Goal: Information Seeking & Learning: Learn about a topic

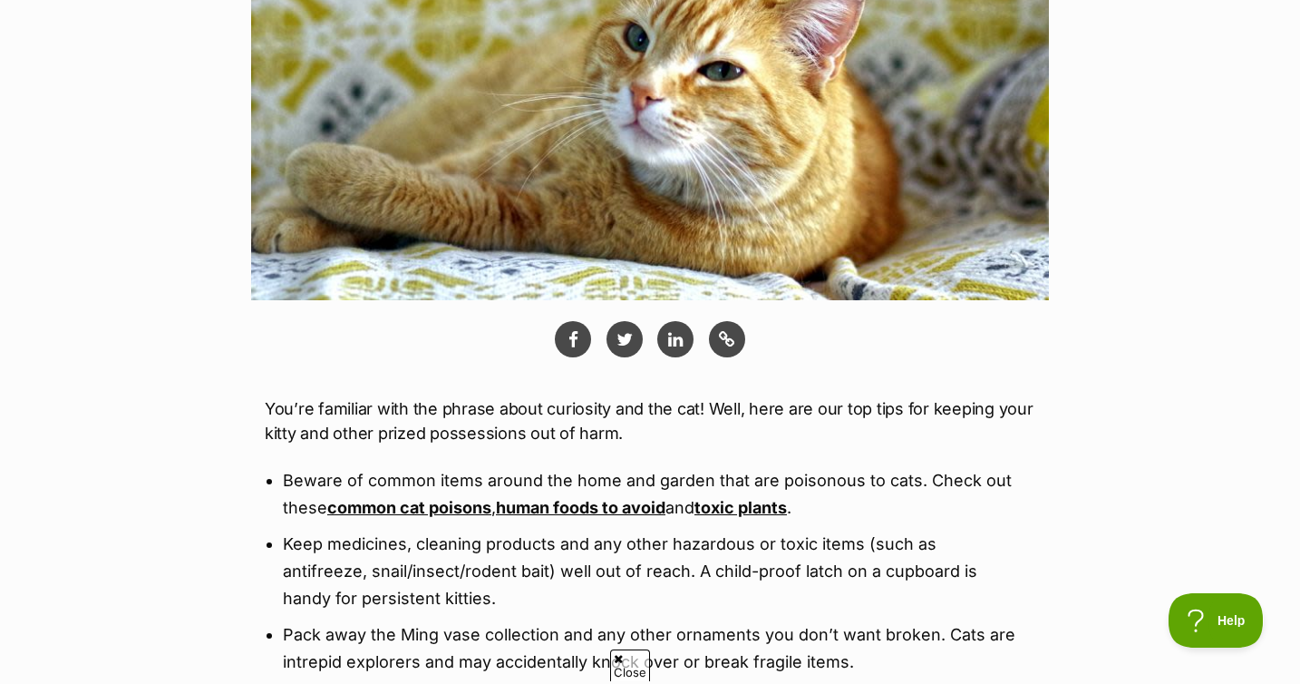
scroll to position [639, 0]
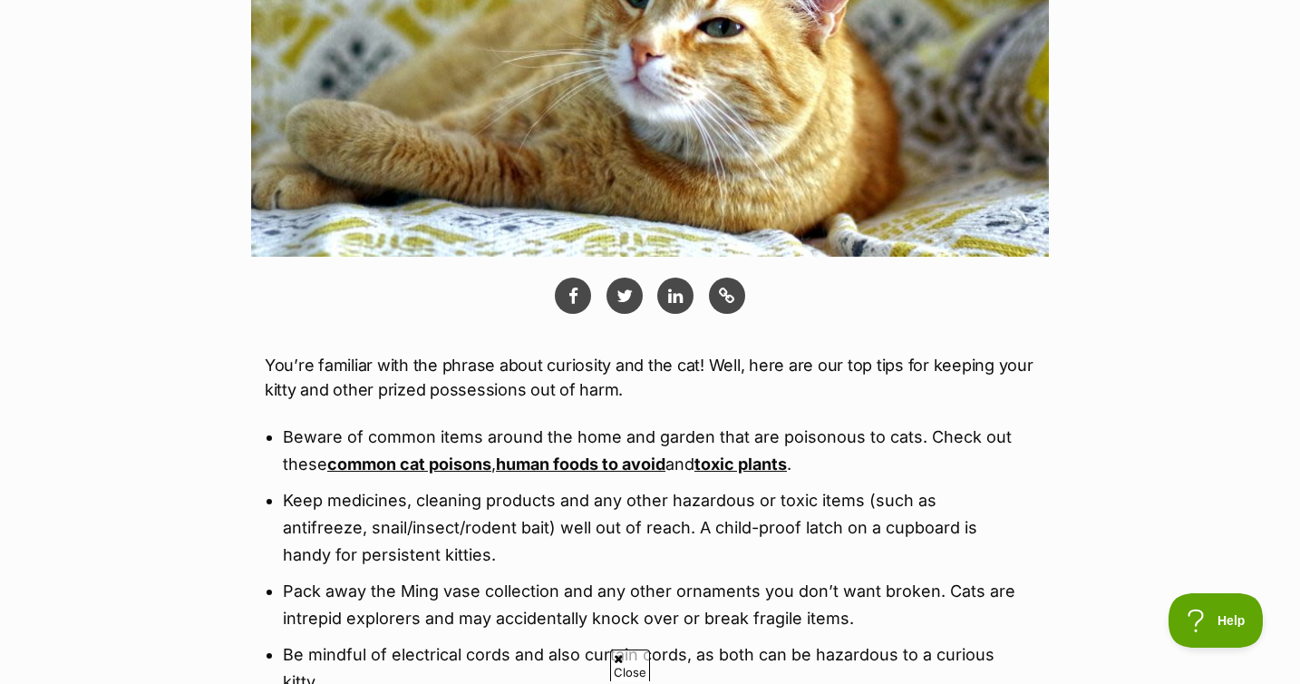
click at [741, 469] on link "toxic plants" at bounding box center [740, 463] width 92 height 19
click at [626, 461] on link "human foods to avoid" at bounding box center [581, 463] width 170 height 19
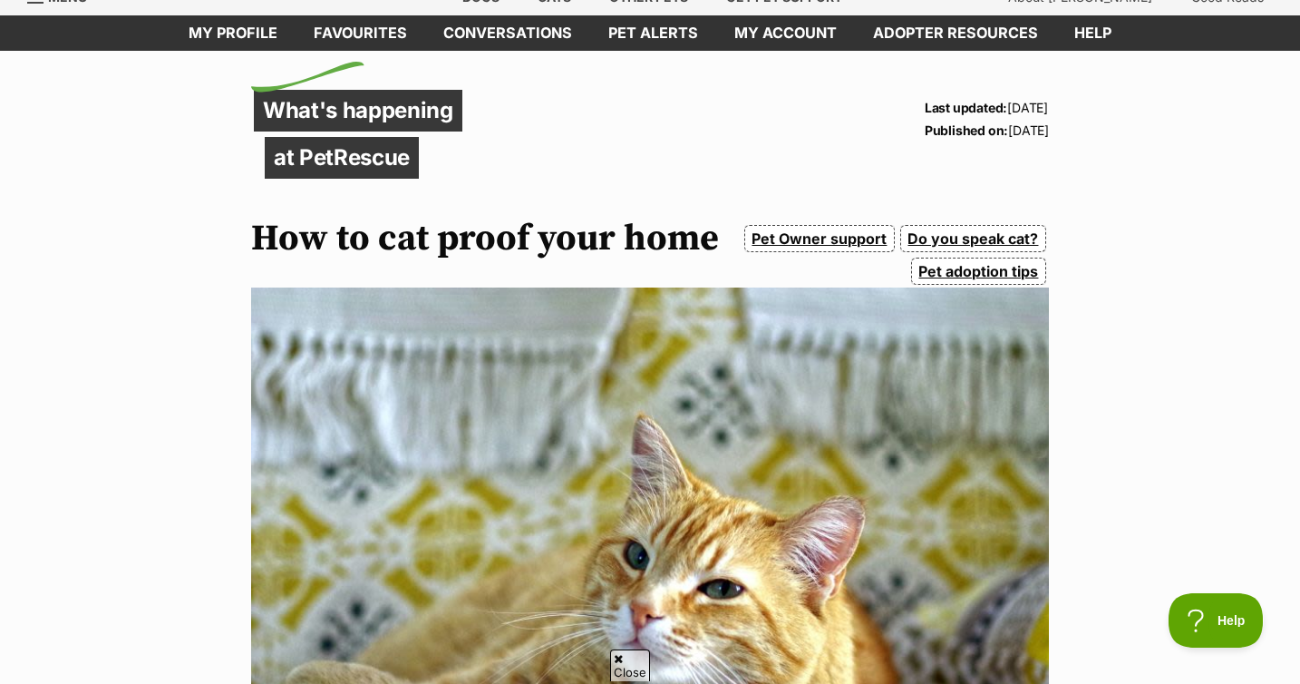
scroll to position [7, 0]
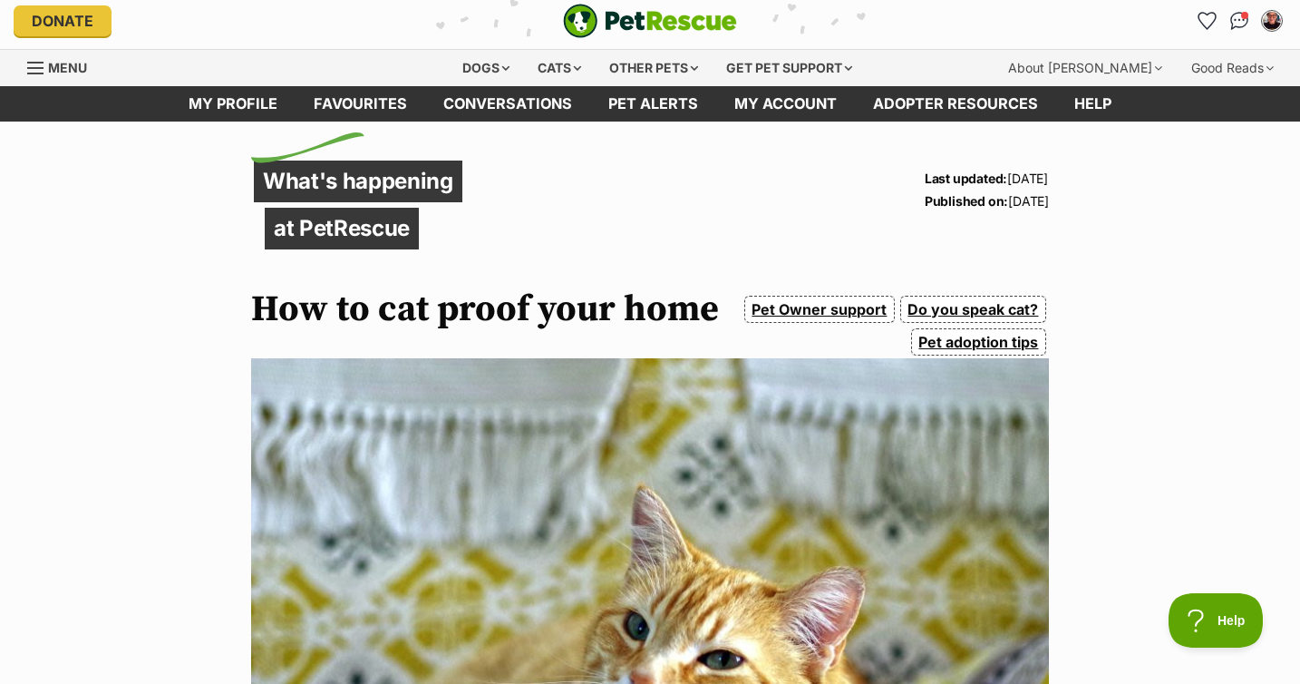
click at [942, 311] on link "Do you speak cat?" at bounding box center [973, 309] width 146 height 27
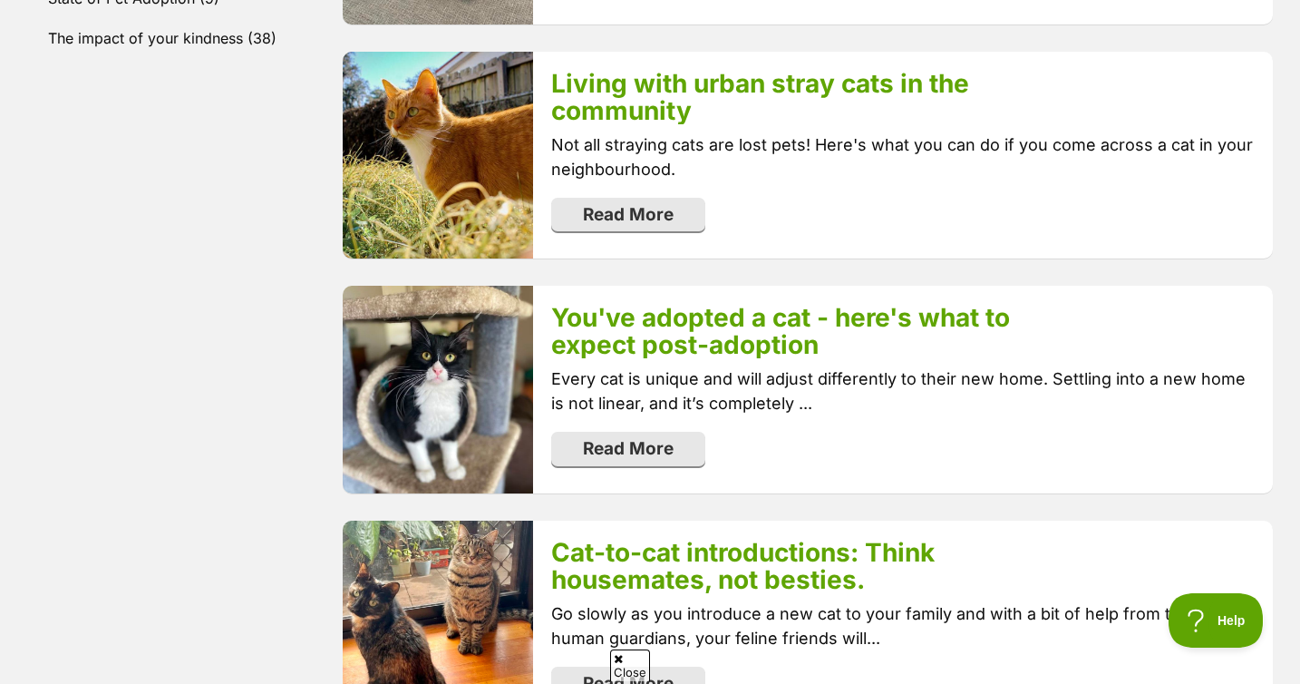
scroll to position [1190, 0]
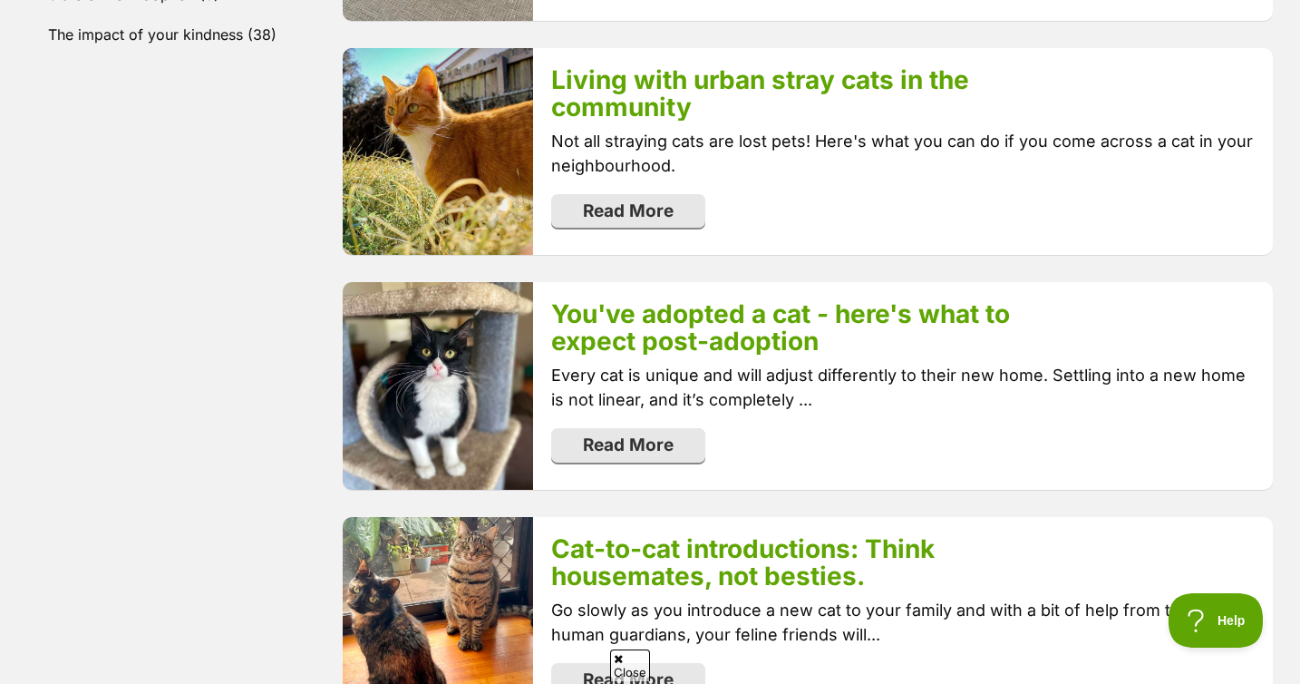
click at [674, 424] on div "You've adopted a cat - here's what to expect post-adoption Every cat is unique …" at bounding box center [903, 386] width 740 height 208
click at [665, 446] on link "Read More" at bounding box center [628, 443] width 154 height 34
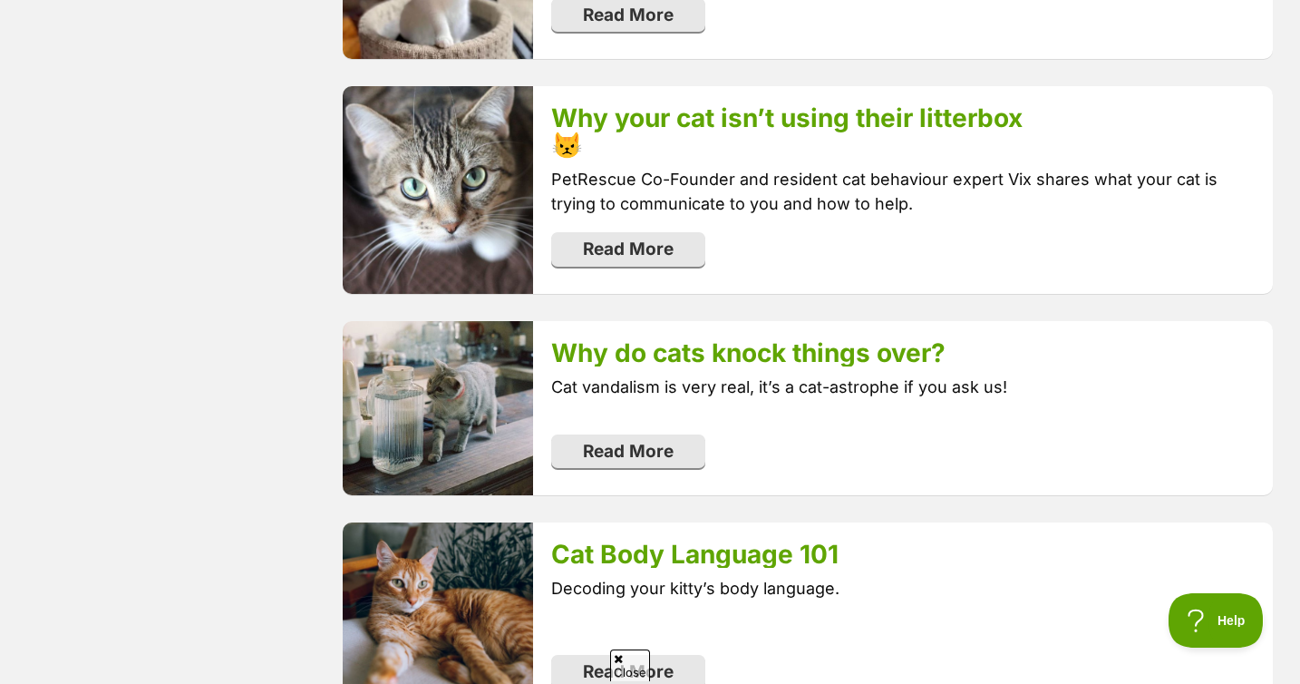
scroll to position [2550, 0]
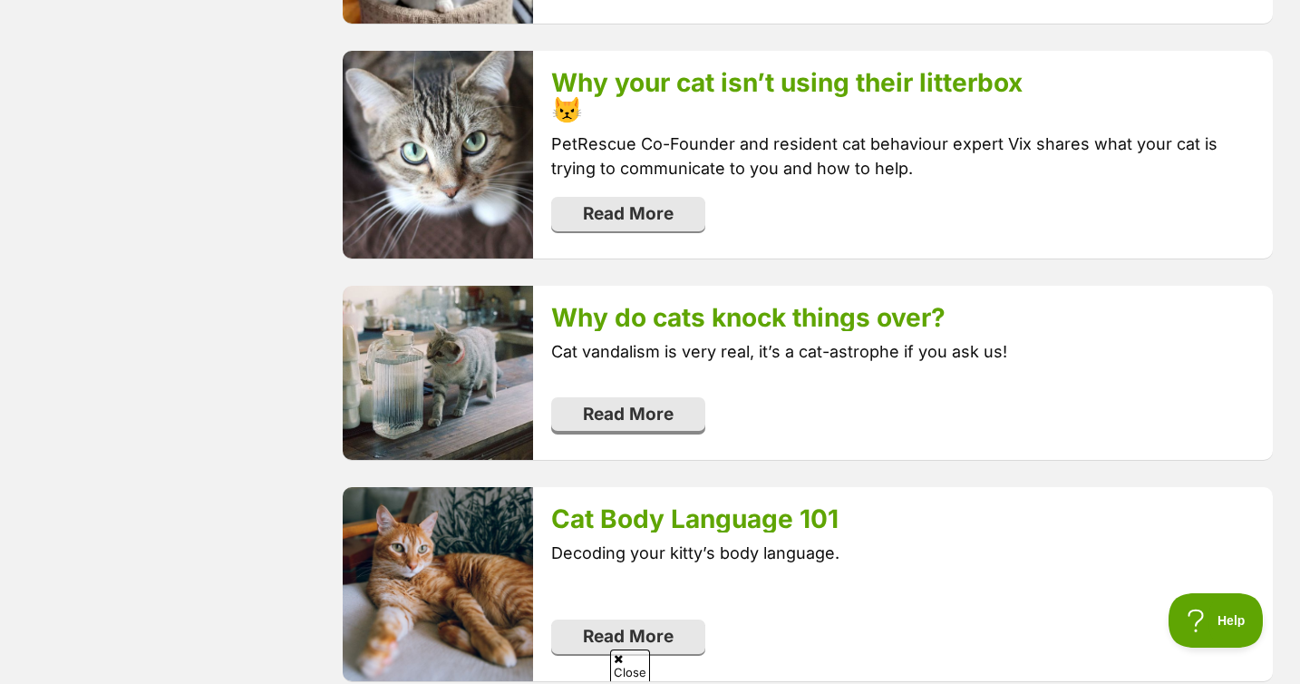
click at [673, 404] on link "Read More" at bounding box center [628, 414] width 154 height 34
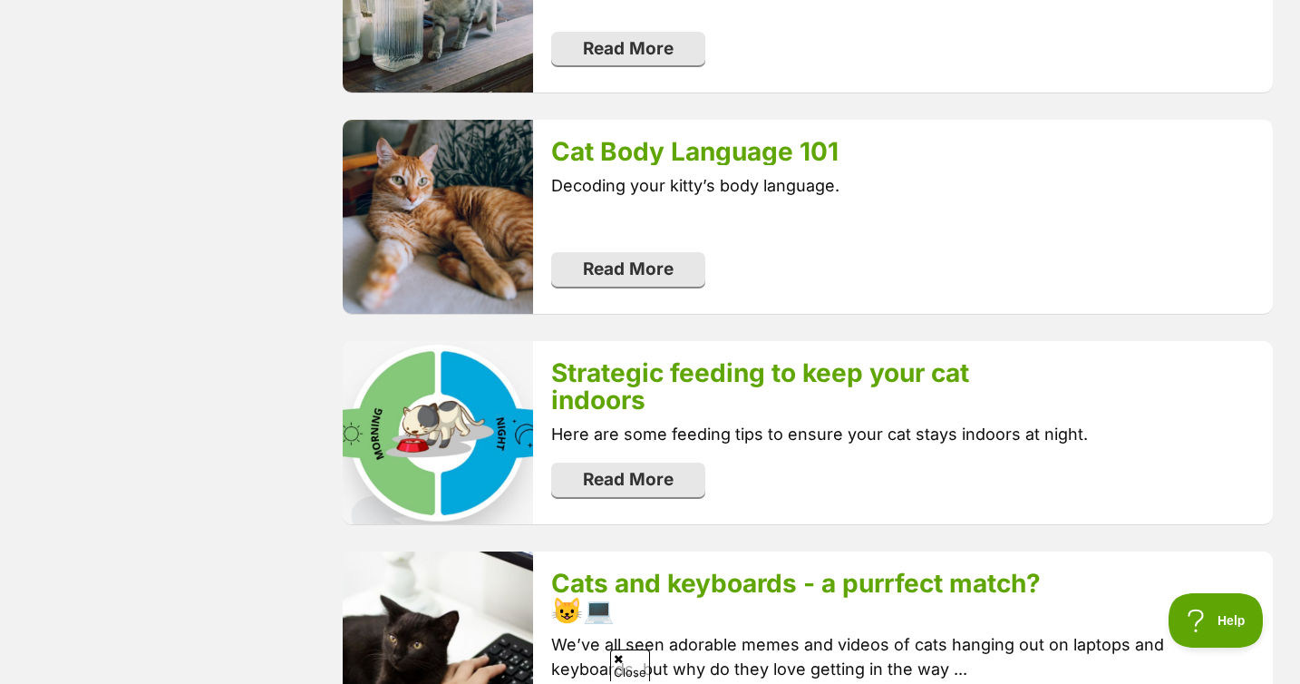
scroll to position [2895, 0]
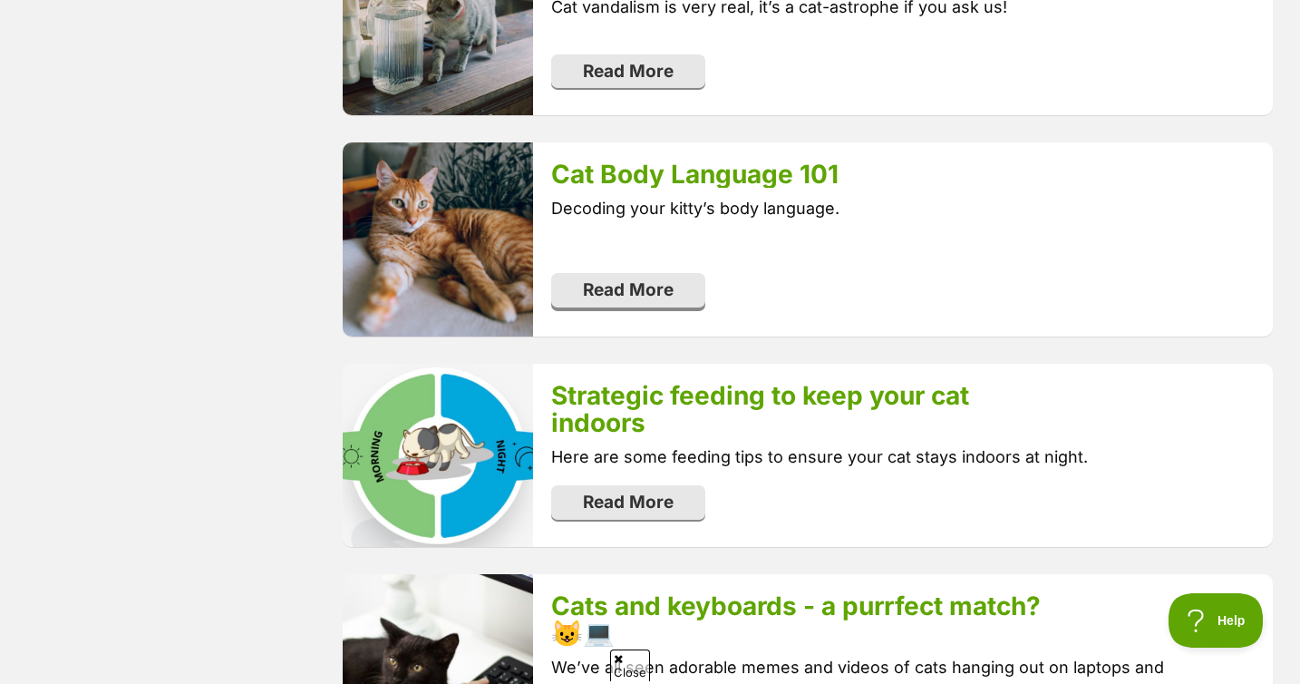
click at [631, 279] on link "Read More" at bounding box center [628, 290] width 154 height 34
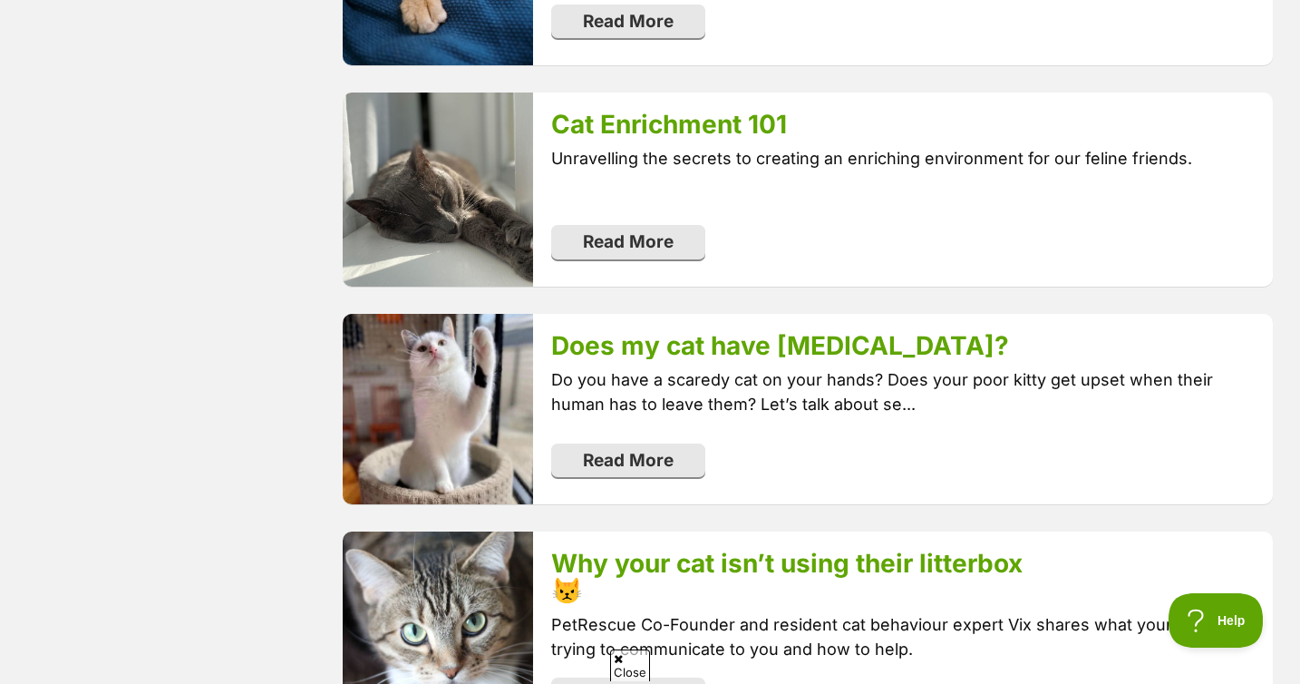
scroll to position [2069, 0]
click at [584, 252] on link "Read More" at bounding box center [628, 243] width 154 height 34
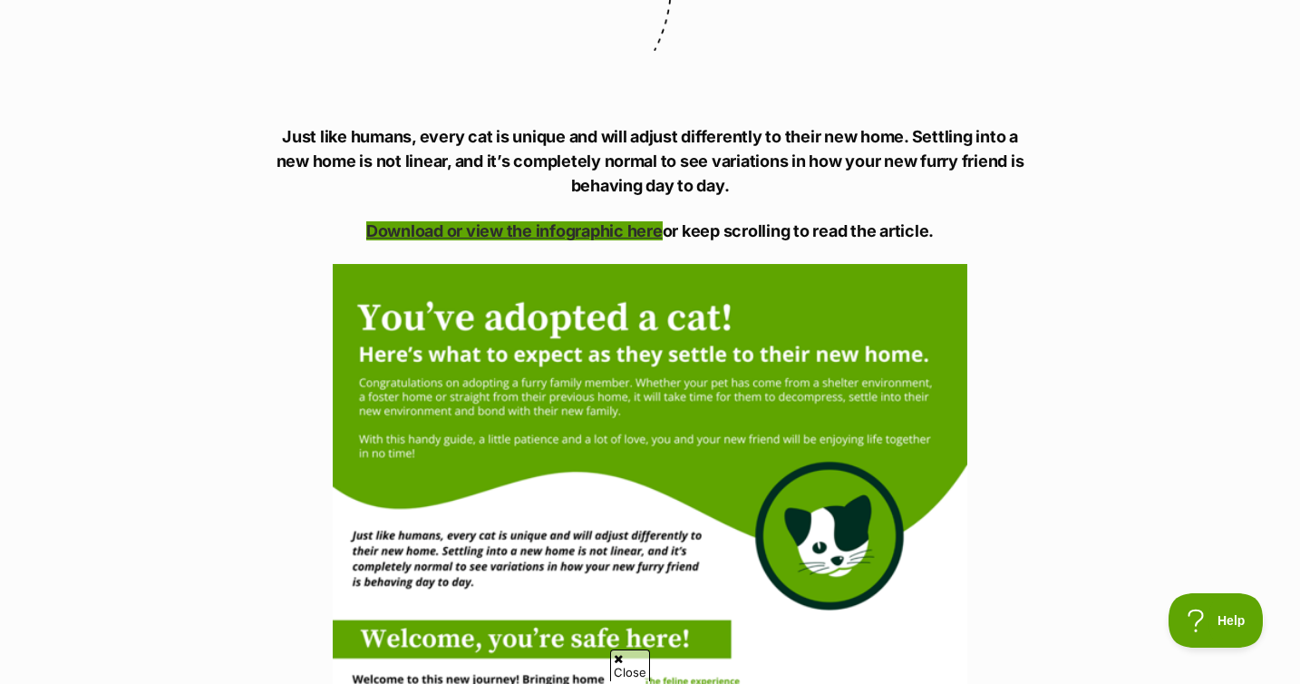
scroll to position [1199, 0]
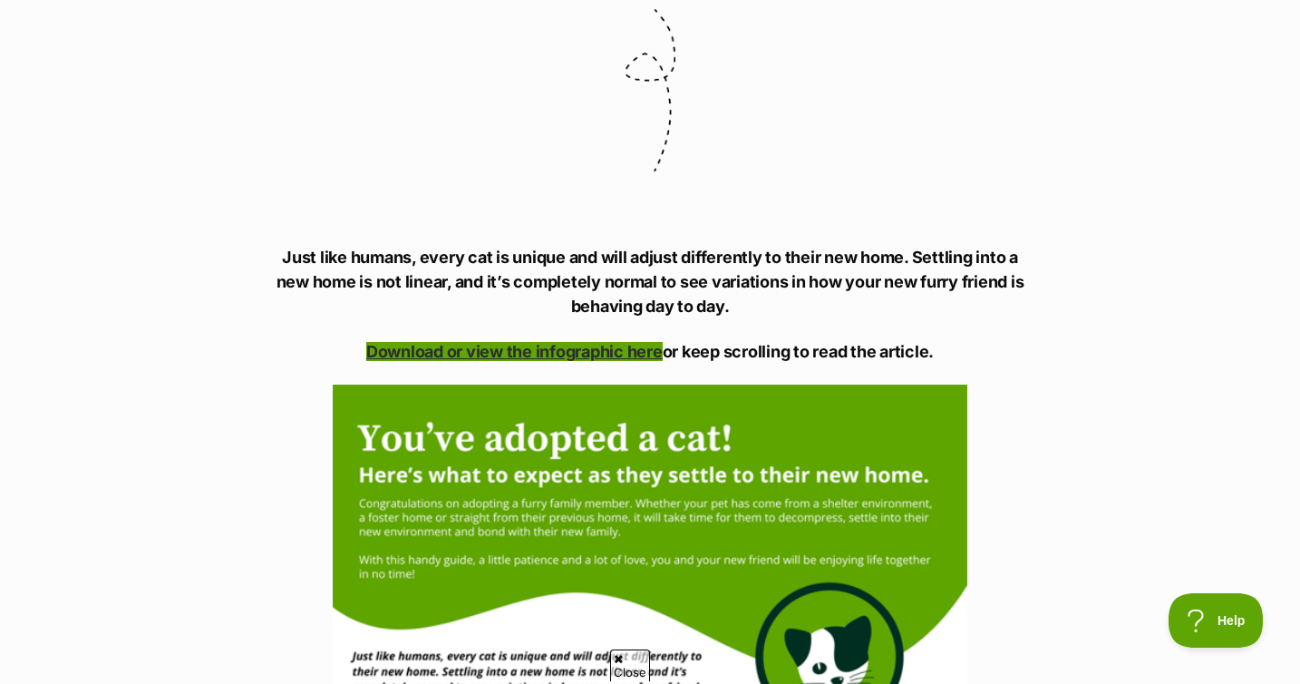
click at [540, 351] on link "Download or view the infographic here" at bounding box center [514, 351] width 296 height 19
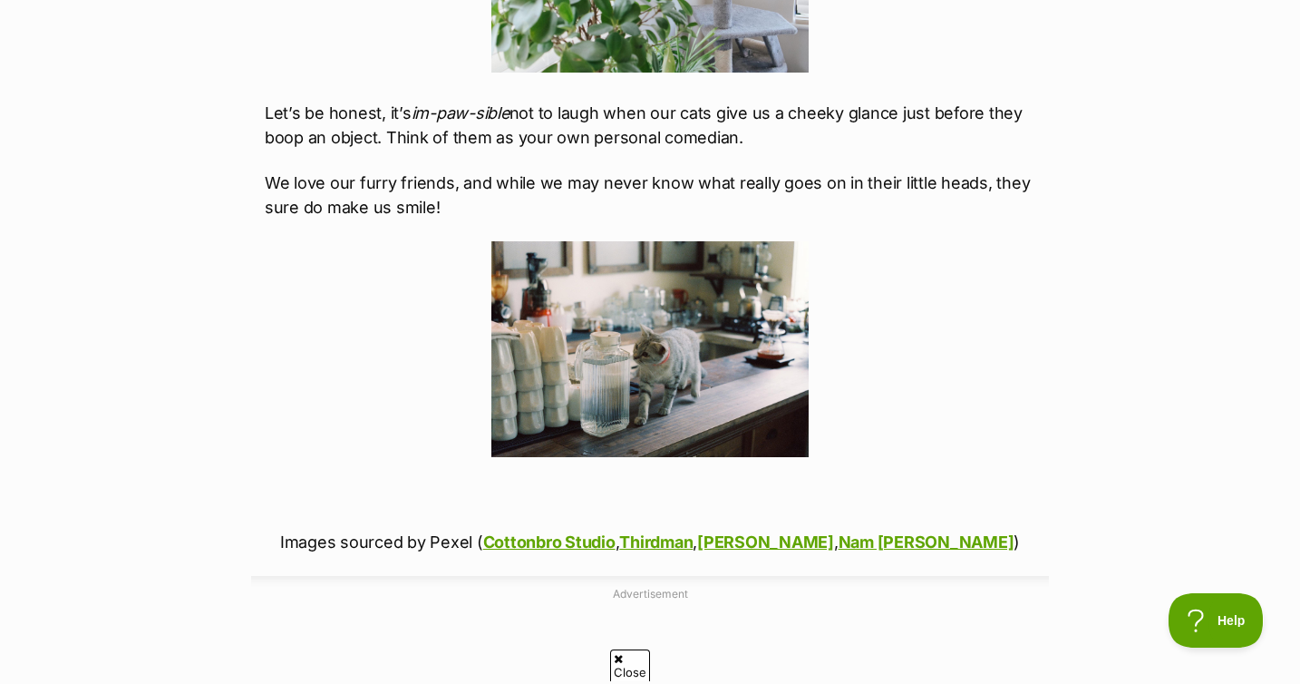
scroll to position [2987, 0]
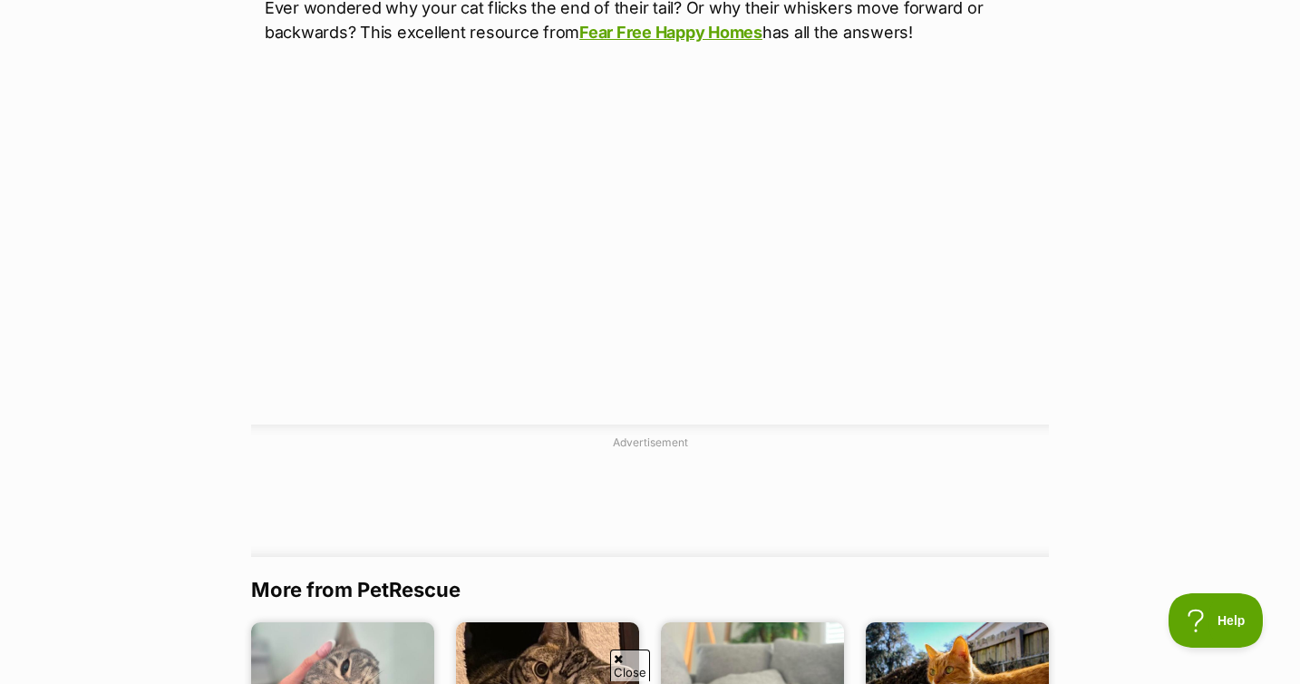
scroll to position [410, 0]
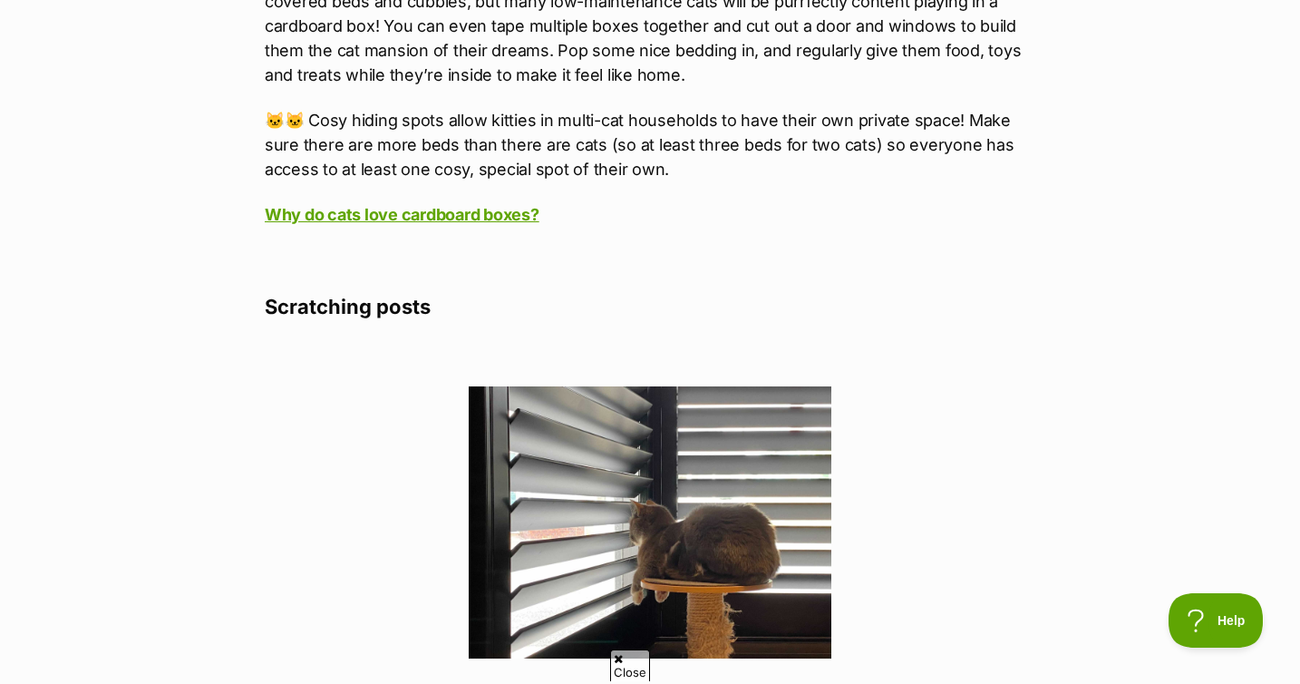
scroll to position [1830, 0]
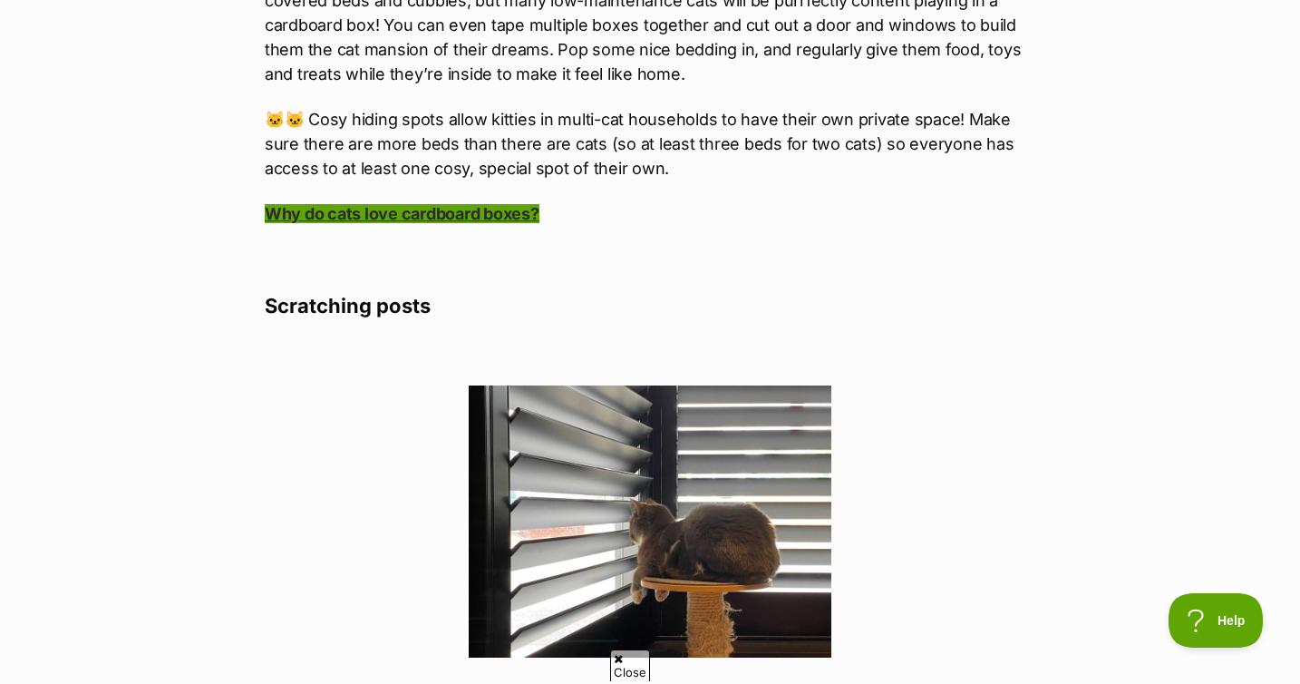
click at [486, 220] on link "Why do cats love cardboard boxes?" at bounding box center [402, 213] width 275 height 19
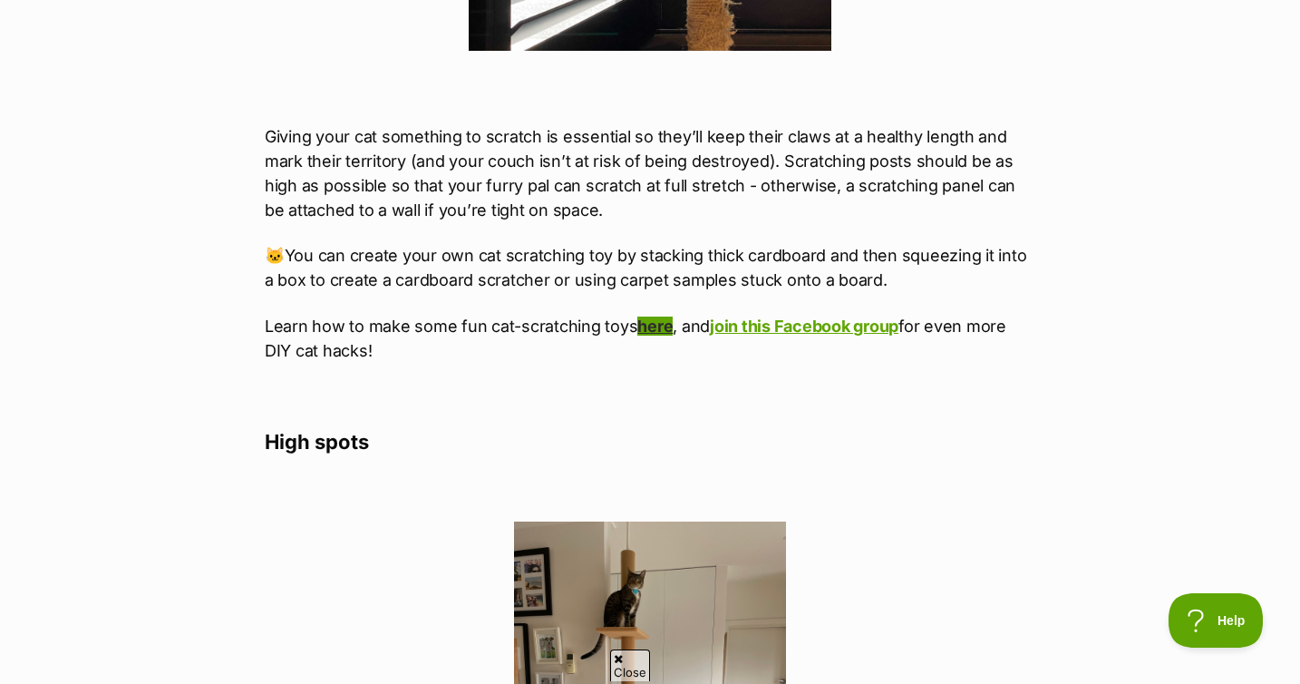
scroll to position [2315, 0]
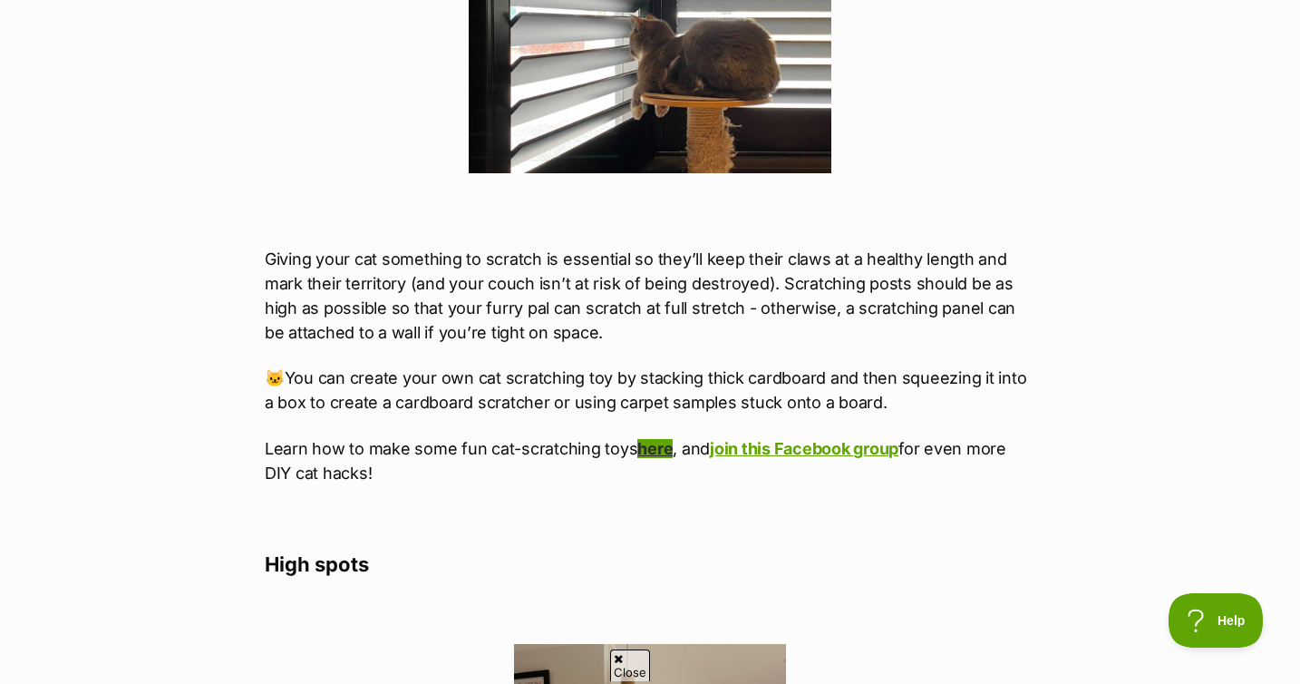
click at [649, 453] on link "here" at bounding box center [654, 448] width 35 height 19
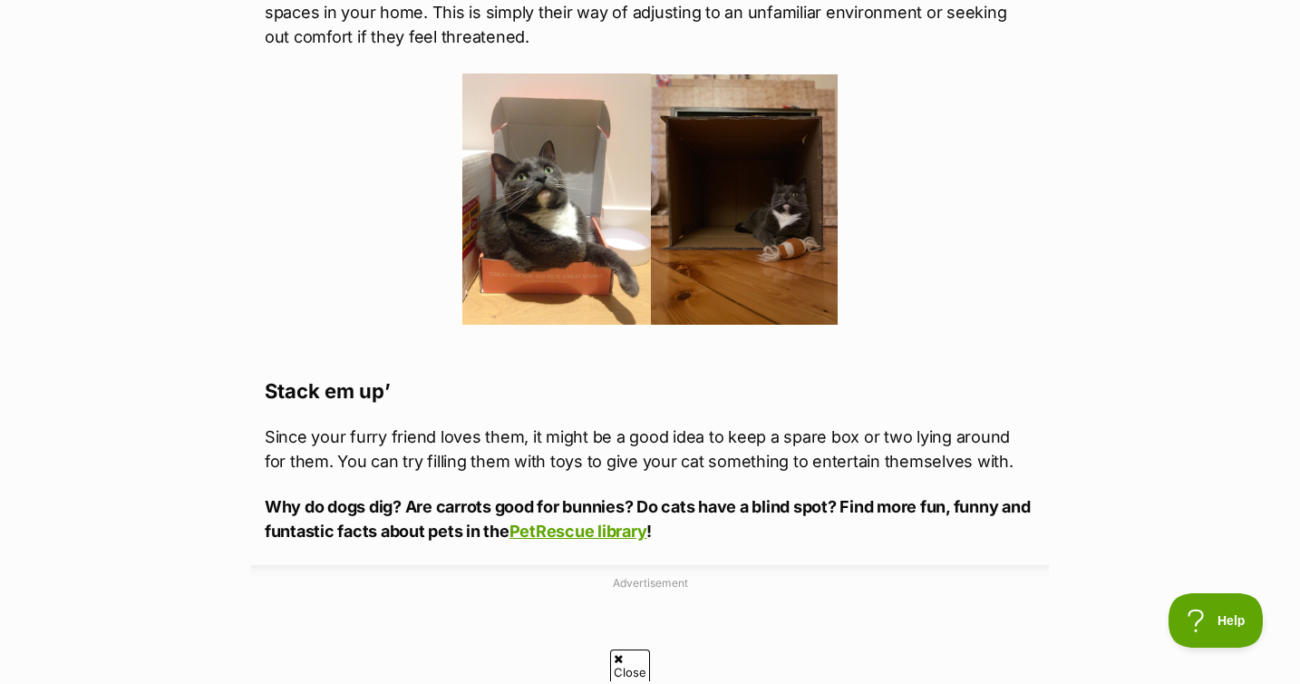
scroll to position [2986, 0]
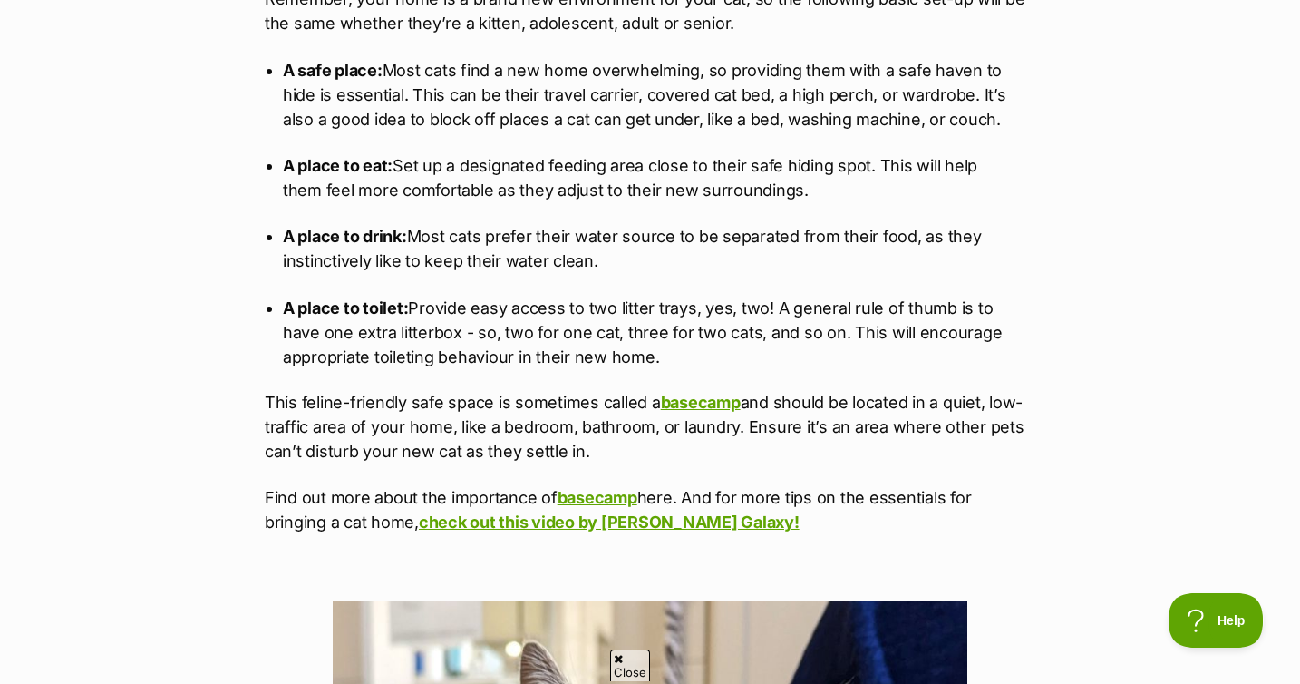
scroll to position [2258, 0]
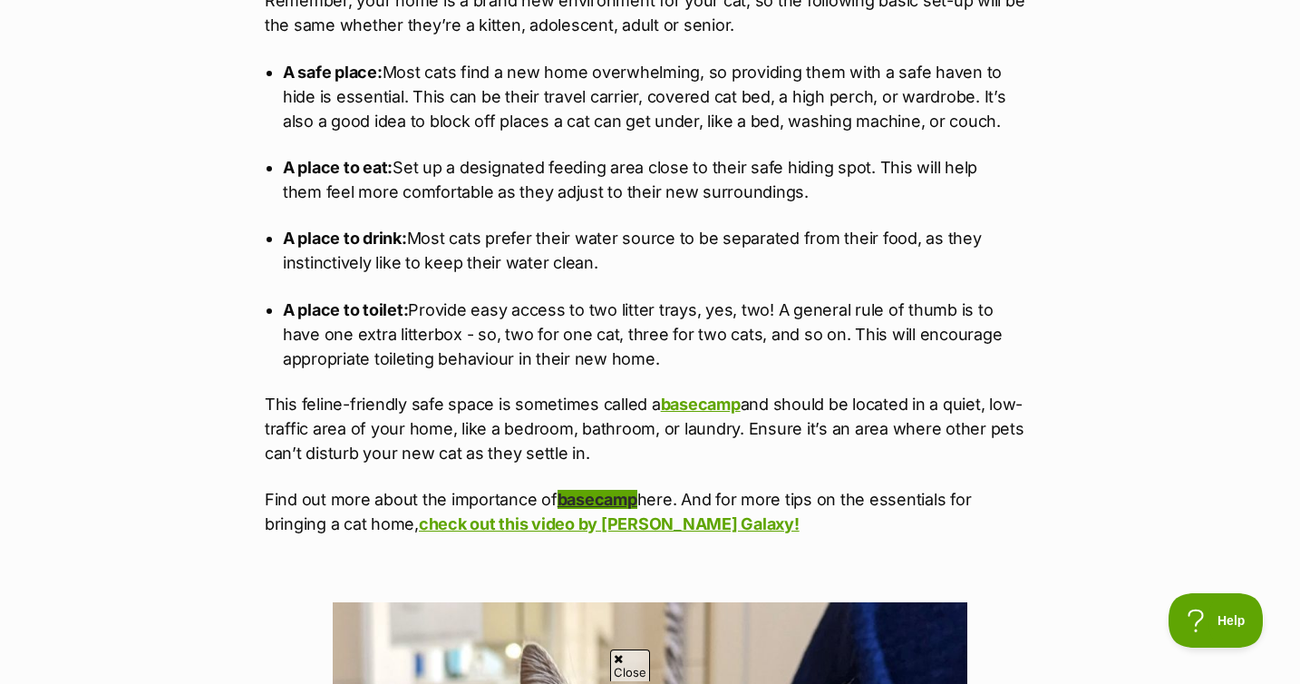
click at [590, 501] on link "basecamp" at bounding box center [598, 499] width 80 height 19
